Goal: Task Accomplishment & Management: Manage account settings

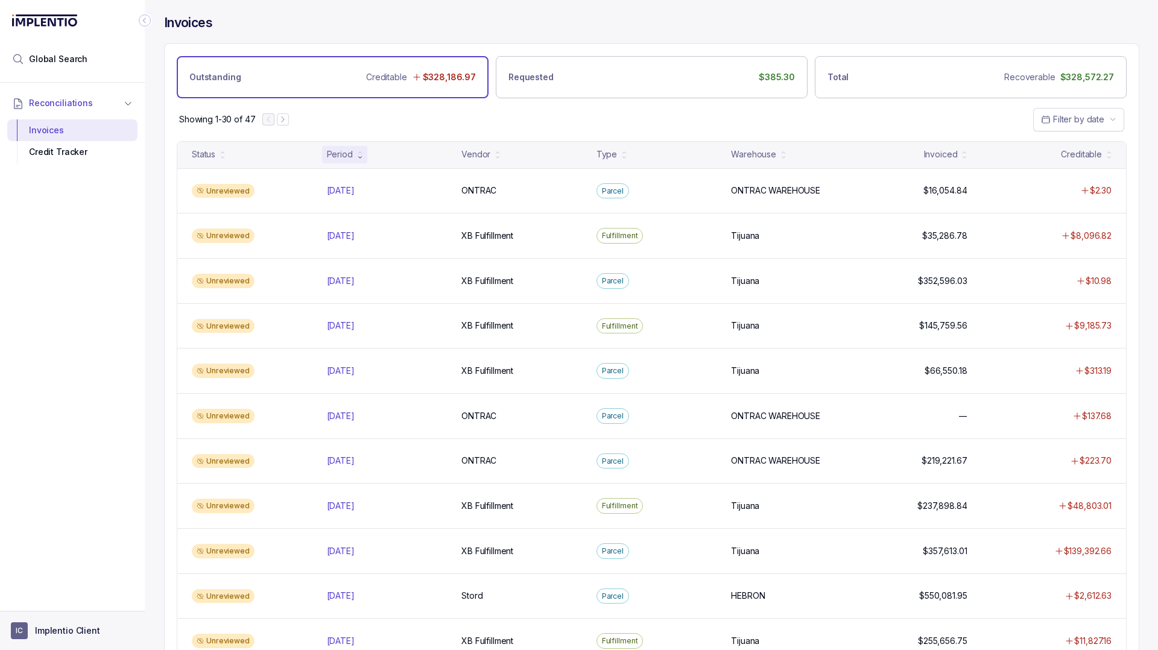
click at [46, 635] on p "Implentio Client" at bounding box center [67, 631] width 65 height 12
click at [89, 606] on p "Logout" at bounding box center [80, 605] width 100 height 12
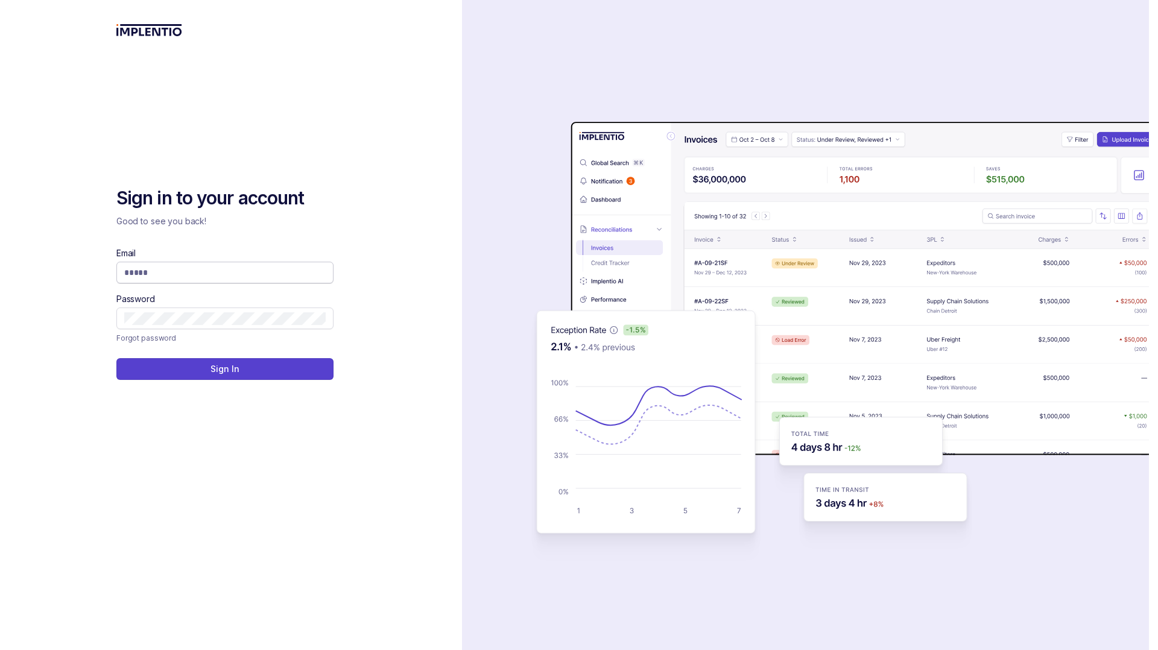
click at [277, 269] on input "Email" at bounding box center [224, 272] width 201 height 12
type input "**********"
